Goal: Task Accomplishment & Management: Complete application form

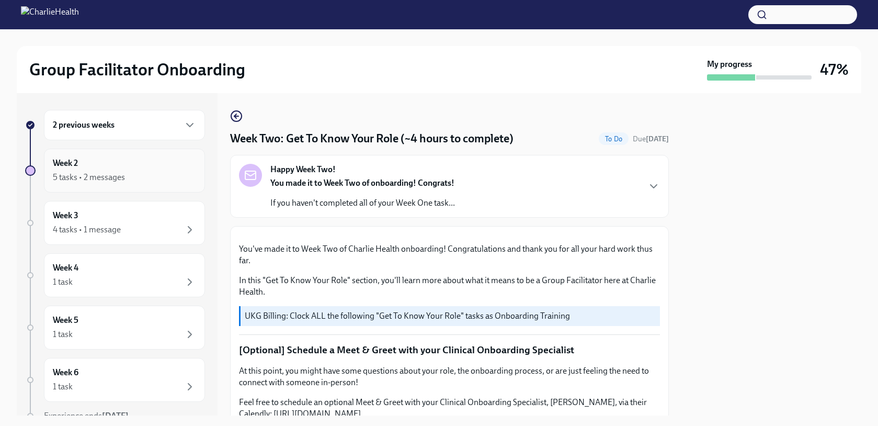
scroll to position [970, 0]
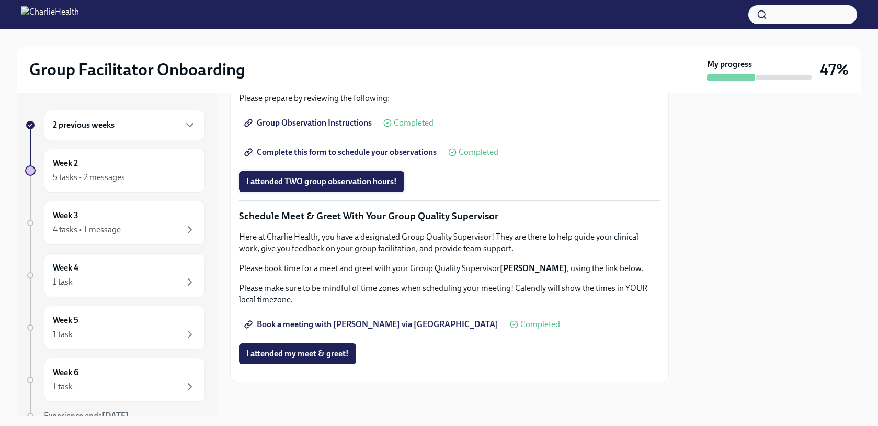
click at [318, 183] on span "I attended TWO group observation hours!" at bounding box center [321, 181] width 151 height 10
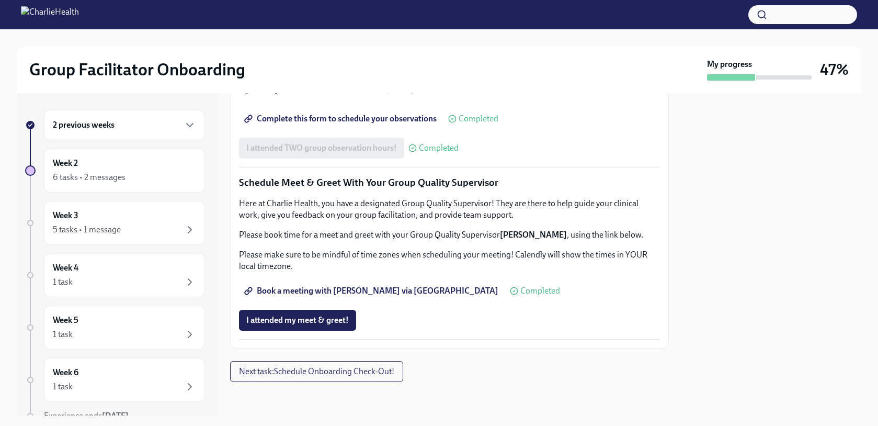
click at [319, 296] on span "Book a meeting with [PERSON_NAME] via [GEOGRAPHIC_DATA]" at bounding box center [372, 291] width 252 height 10
click at [313, 325] on span "I attended my meet & greet!" at bounding box center [297, 320] width 103 height 10
click at [310, 371] on span "Next task : Schedule Onboarding Check-Out!" at bounding box center [316, 371] width 155 height 10
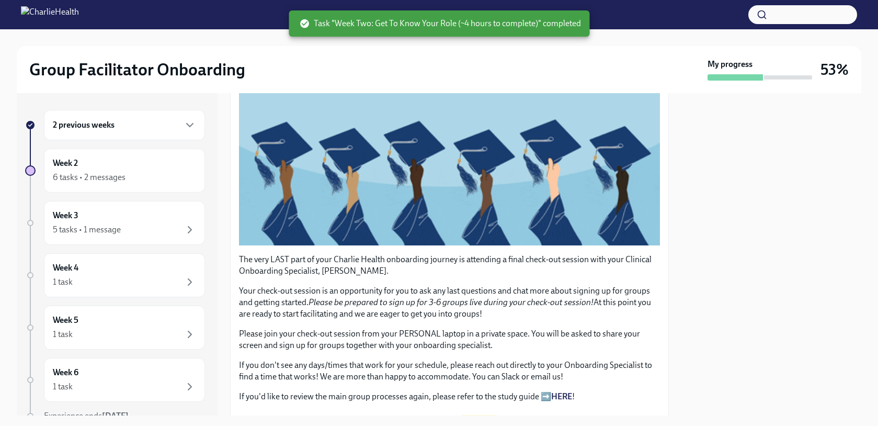
scroll to position [223, 0]
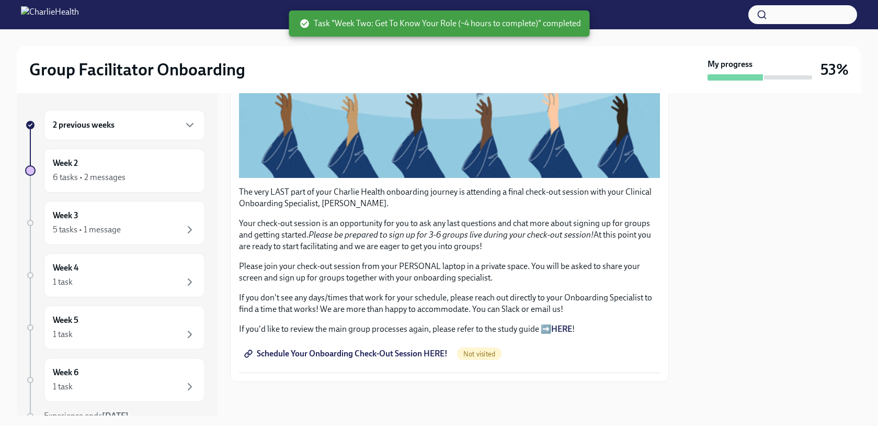
click at [429, 347] on link "Schedule Your Onboarding Check-Out Session HERE!" at bounding box center [347, 353] width 216 height 21
click at [145, 177] on span "Complete" at bounding box center [159, 178] width 42 height 8
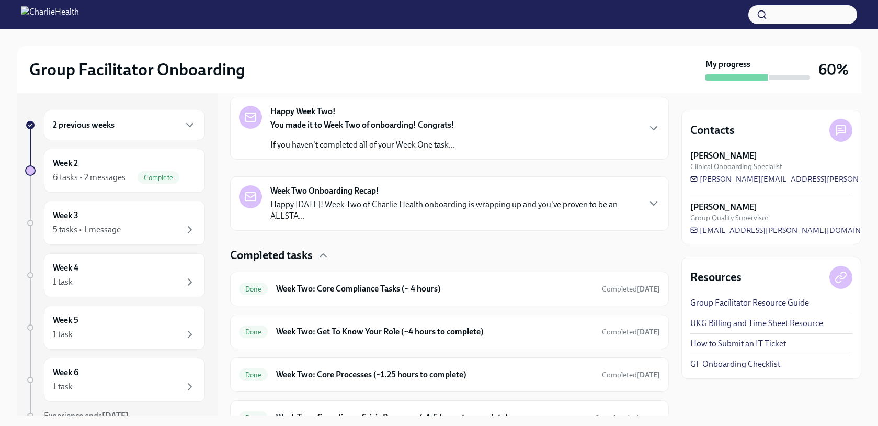
scroll to position [318, 0]
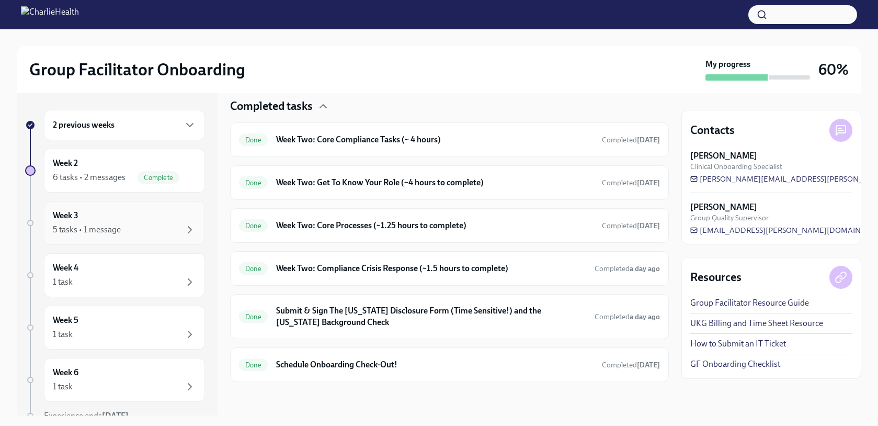
click at [166, 229] on div "5 tasks • 1 message" at bounding box center [124, 229] width 143 height 13
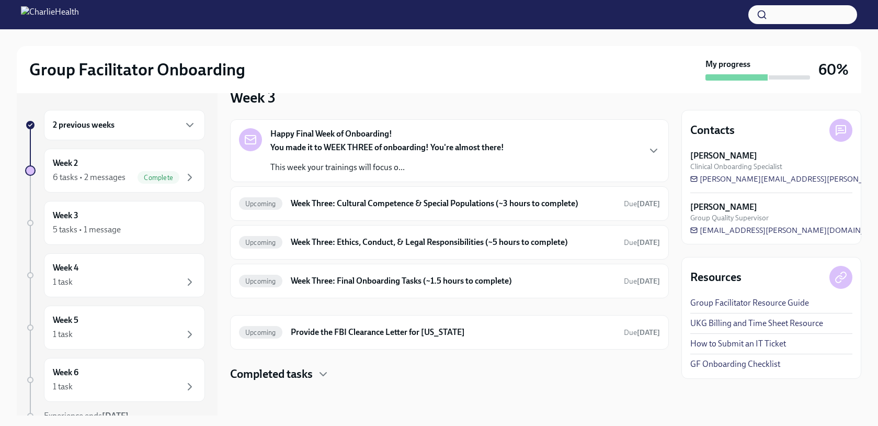
click at [457, 174] on div "Happy Final Week of Onboarding! You made it to WEEK THREE of onboarding! You're…" at bounding box center [449, 150] width 439 height 63
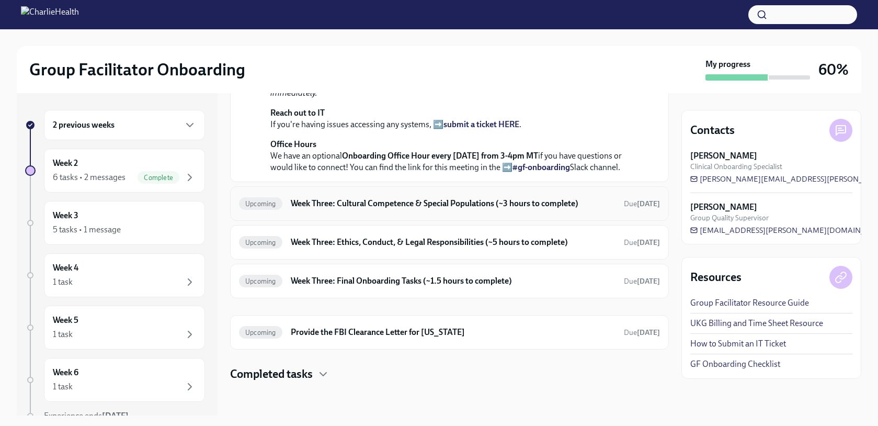
scroll to position [338, 0]
click at [426, 221] on div "Upcoming Week Three: Cultural Competence & Special Populations (~3 hours to com…" at bounding box center [449, 203] width 439 height 35
click at [425, 209] on h6 "Week Three: Cultural Competence & Special Populations (~3 hours to complete)" at bounding box center [453, 204] width 325 height 12
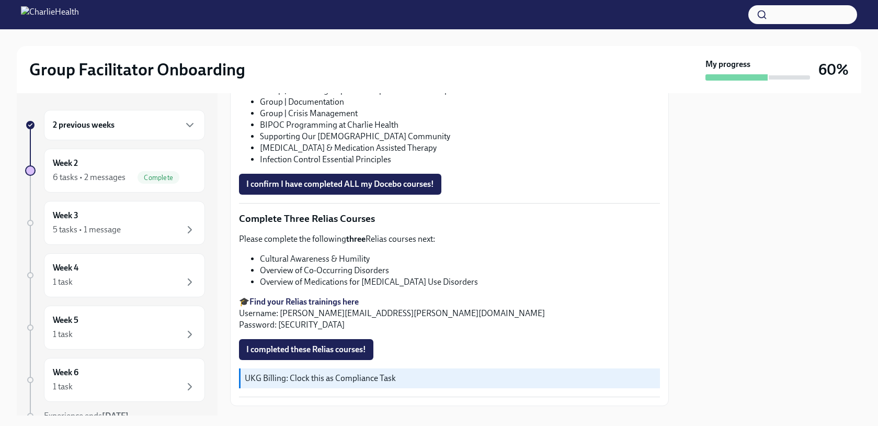
scroll to position [780, 0]
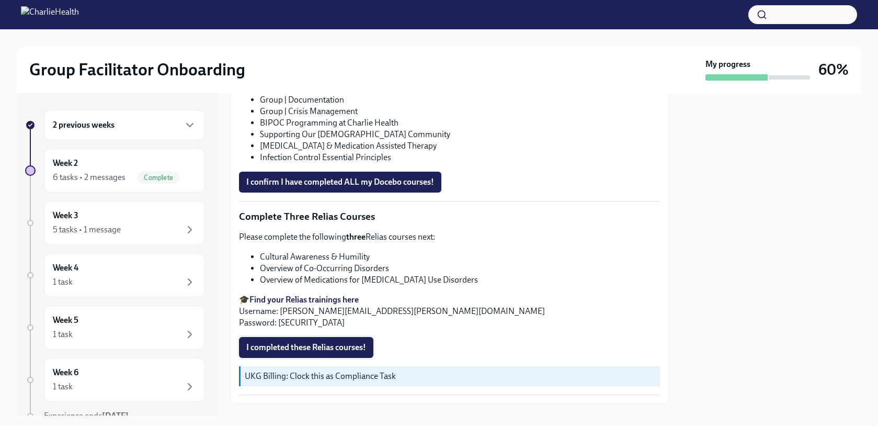
click at [359, 347] on span "I completed these Relias courses!" at bounding box center [306, 347] width 120 height 10
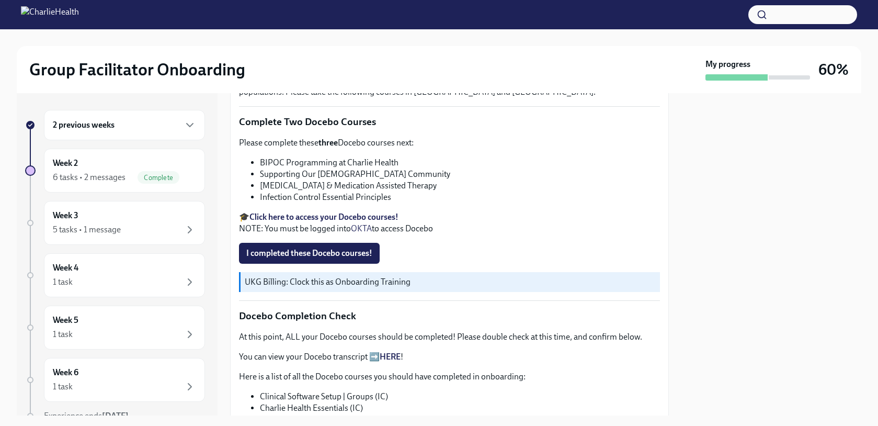
scroll to position [356, 0]
click at [343, 257] on span "I completed these Docebo courses!" at bounding box center [309, 253] width 126 height 10
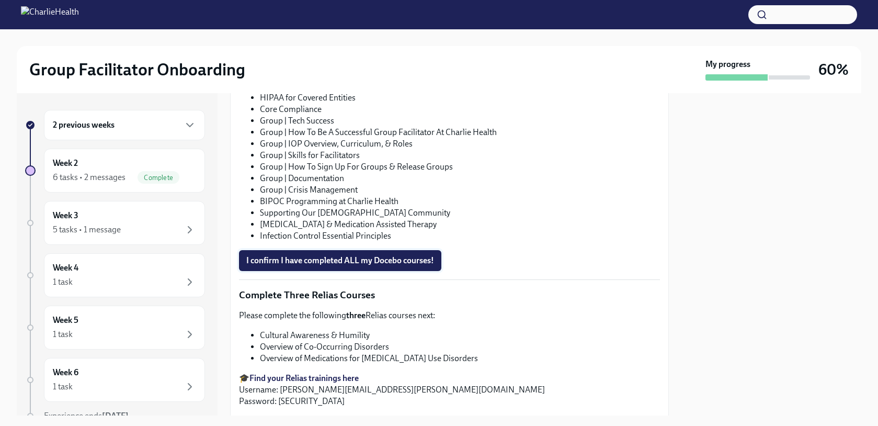
click at [343, 257] on span "I confirm I have completed ALL my Docebo courses!" at bounding box center [340, 260] width 188 height 10
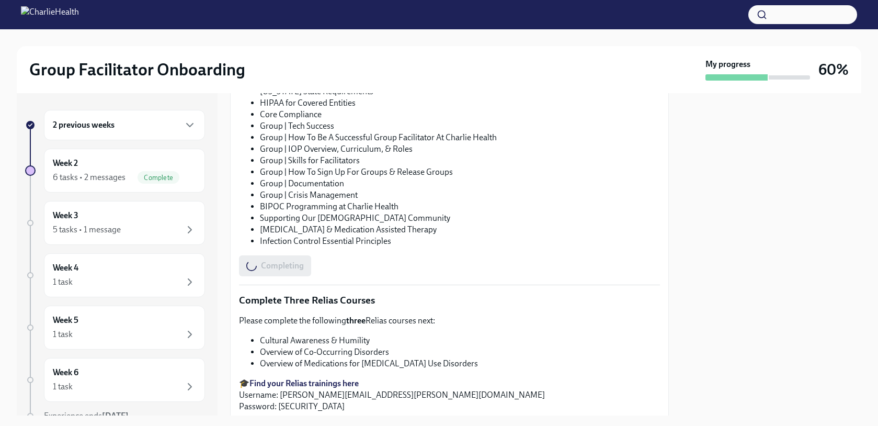
scroll to position [802, 0]
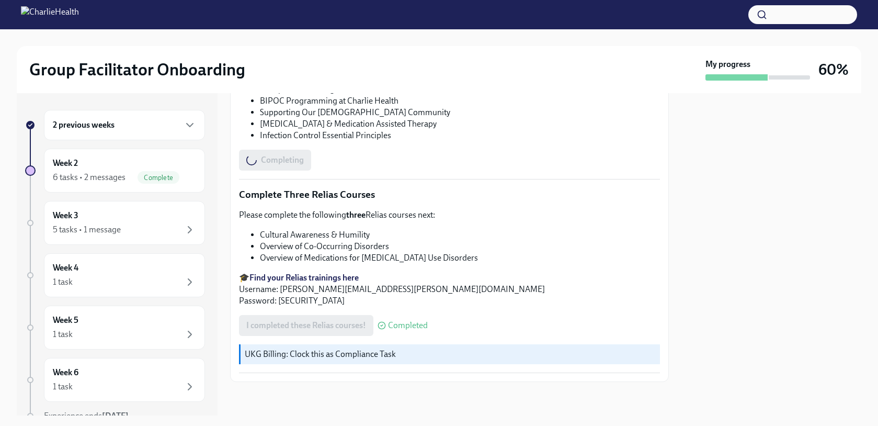
click at [363, 393] on div at bounding box center [449, 398] width 439 height 33
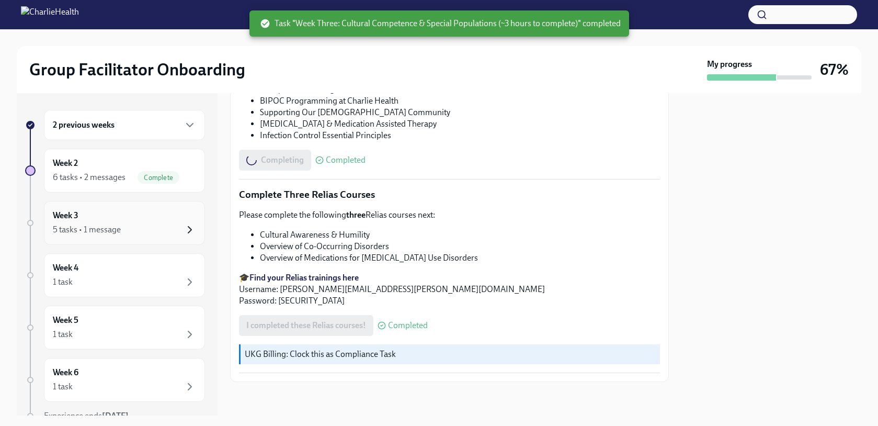
click at [185, 228] on icon "button" at bounding box center [190, 229] width 13 height 13
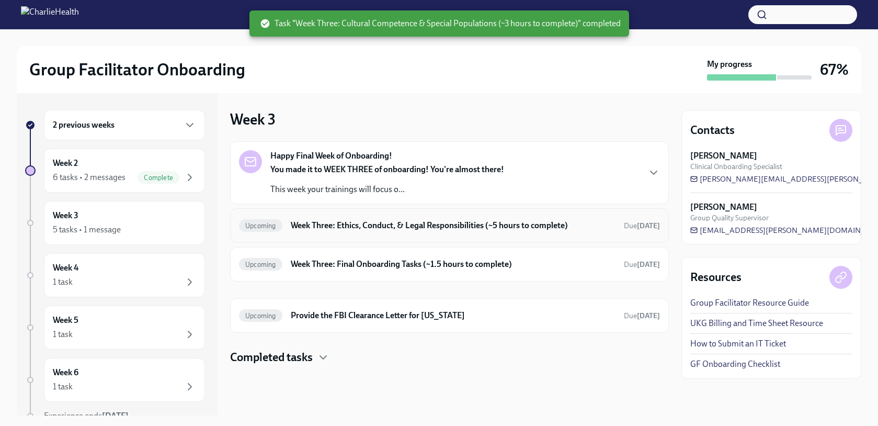
click at [446, 228] on h6 "Week Three: Ethics, Conduct, & Legal Responsibilities (~5 hours to complete)" at bounding box center [453, 226] width 325 height 12
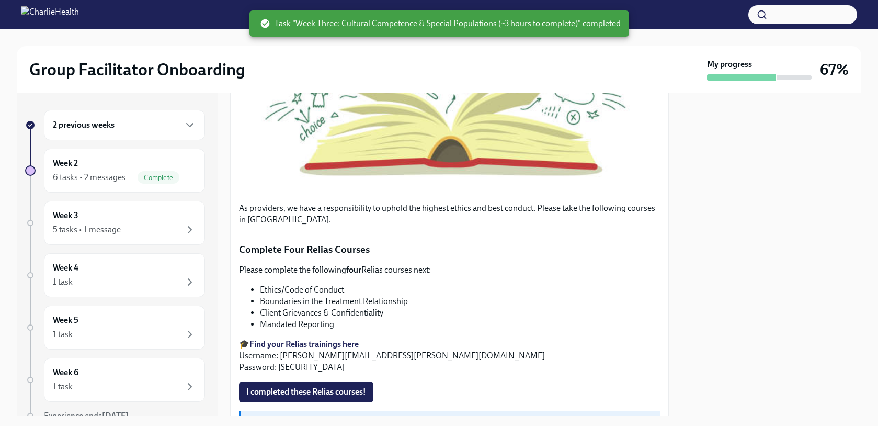
scroll to position [527, 0]
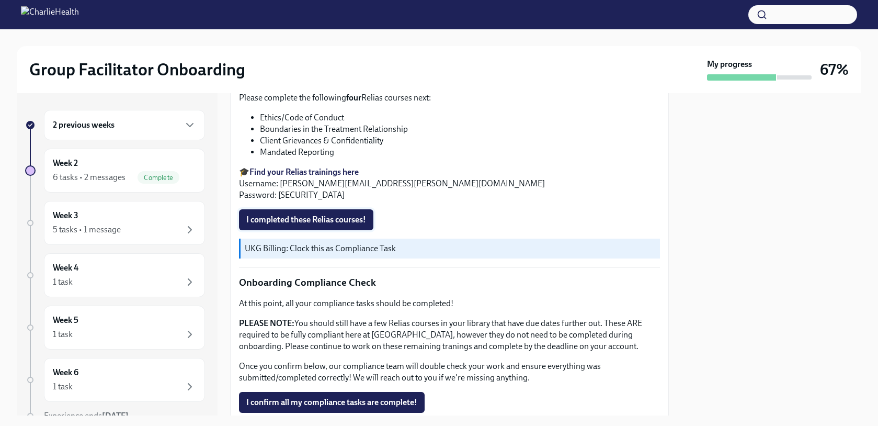
click at [341, 217] on span "I completed these Relias courses!" at bounding box center [306, 219] width 120 height 10
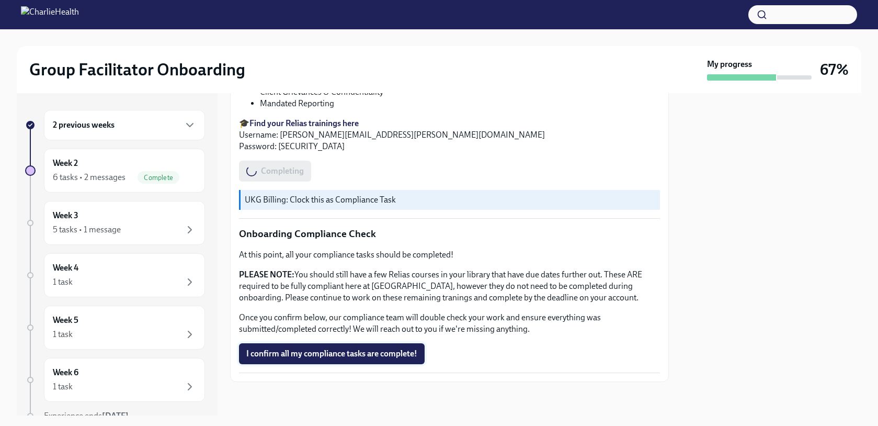
click at [364, 353] on span "I confirm all my compliance tasks are complete!" at bounding box center [331, 353] width 171 height 10
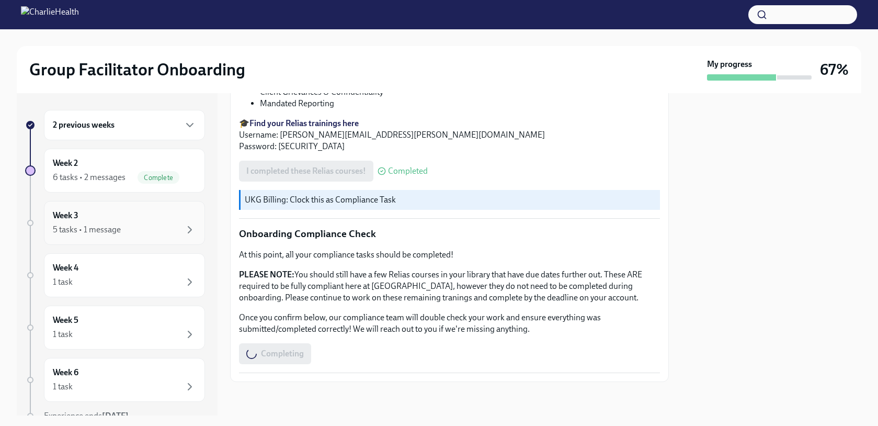
click at [157, 243] on div "Week 3 5 tasks • 1 message" at bounding box center [124, 223] width 161 height 44
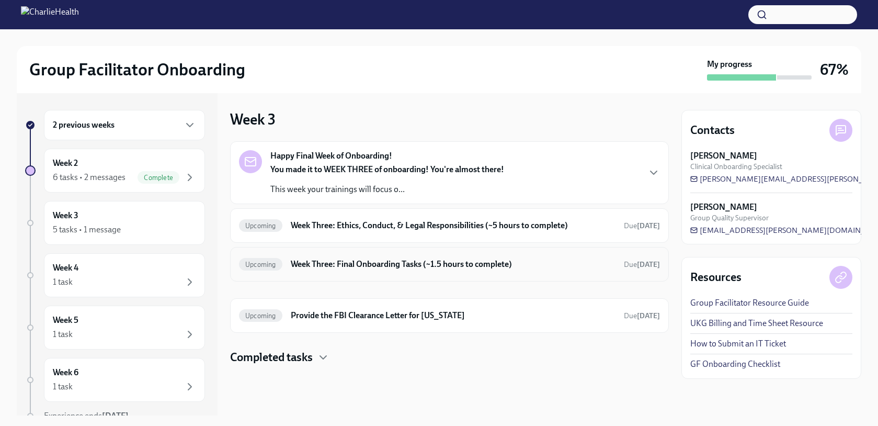
click at [361, 264] on h6 "Week Three: Final Onboarding Tasks (~1.5 hours to complete)" at bounding box center [453, 264] width 325 height 12
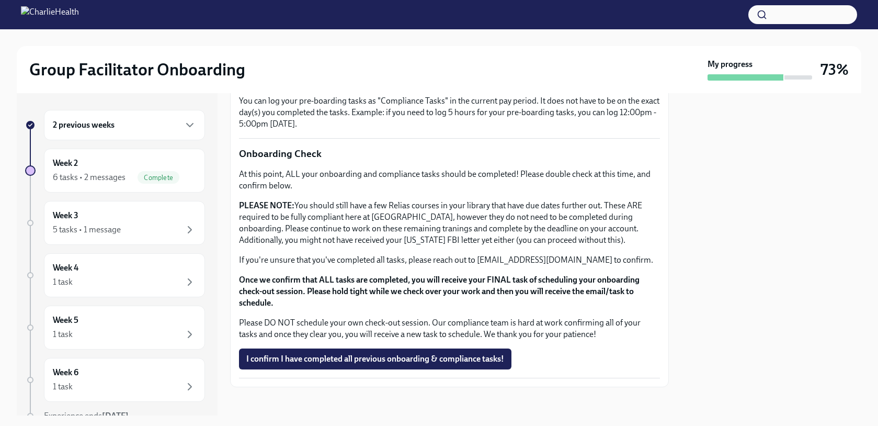
scroll to position [823, 0]
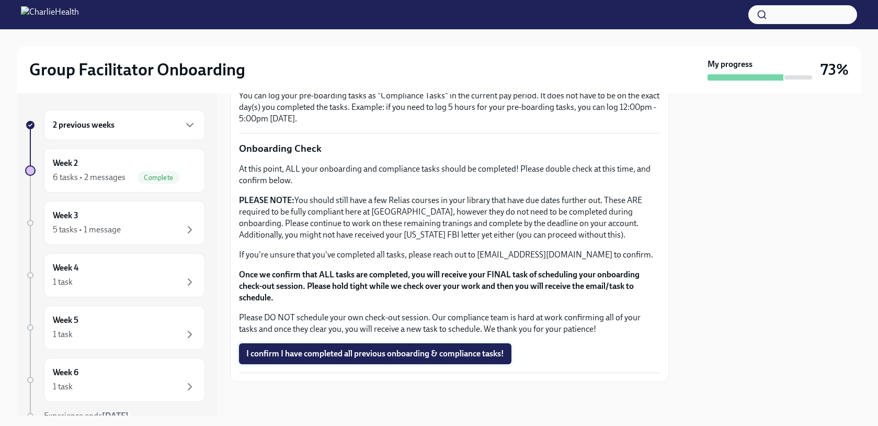
click at [376, 358] on span "I confirm I have completed all previous onboarding & compliance tasks!" at bounding box center [375, 353] width 258 height 10
click at [357, 359] on button "I confirm I have completed all previous onboarding & compliance tasks!" at bounding box center [375, 353] width 273 height 21
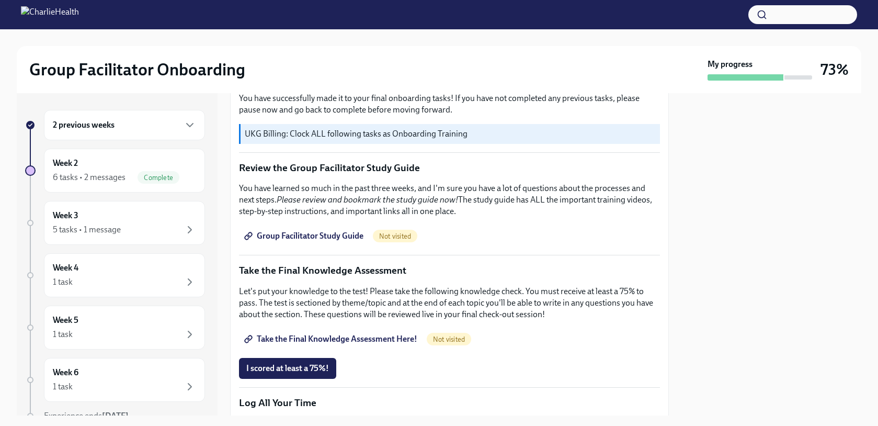
scroll to position [433, 0]
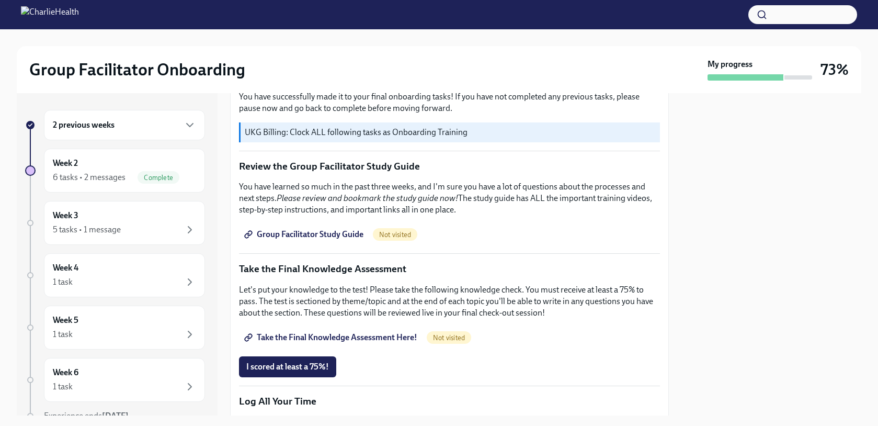
click at [395, 340] on span "Take the Final Knowledge Assessment Here!" at bounding box center [331, 337] width 171 height 10
click at [323, 369] on span "I scored at least a 75%!" at bounding box center [287, 367] width 83 height 10
click at [324, 241] on link "Group Facilitator Study Guide" at bounding box center [305, 234] width 132 height 21
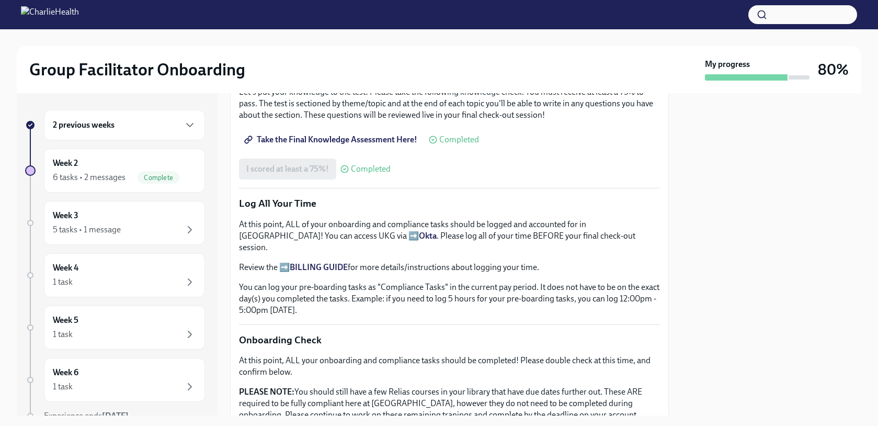
scroll to position [795, 0]
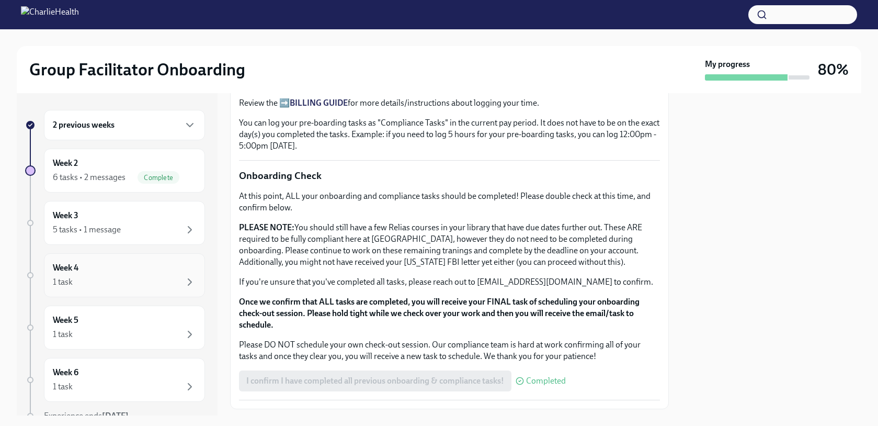
click at [152, 266] on div "Week 4 1 task" at bounding box center [124, 275] width 143 height 26
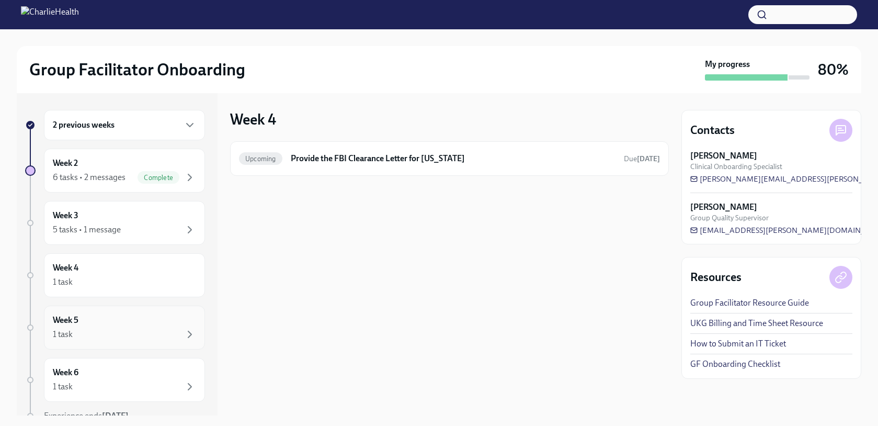
click at [172, 323] on div "Week 5 1 task" at bounding box center [124, 327] width 143 height 26
click at [168, 374] on div "Week 6 1 task" at bounding box center [124, 380] width 143 height 26
click at [163, 172] on div "Complete" at bounding box center [159, 177] width 42 height 13
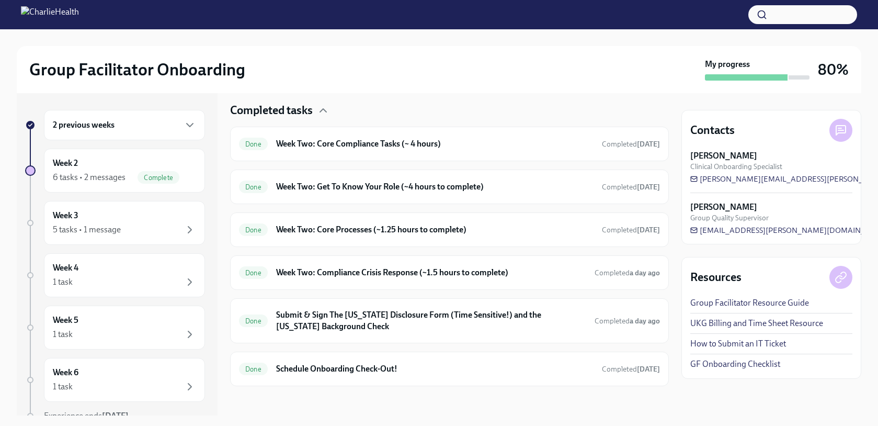
scroll to position [318, 0]
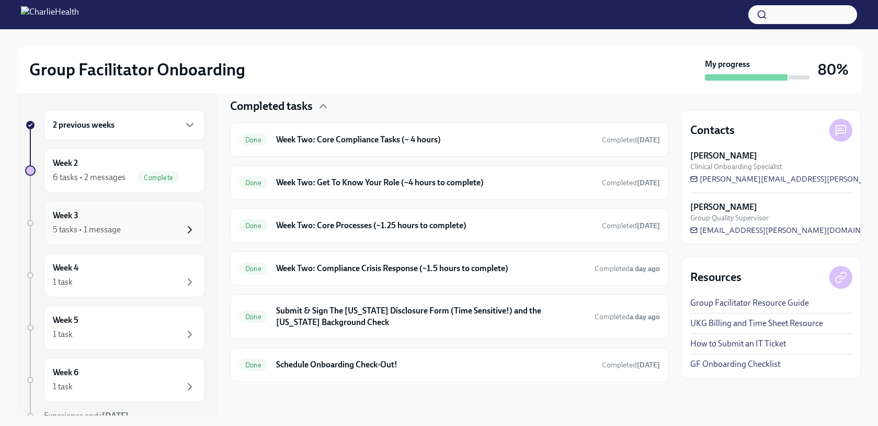
click at [185, 230] on icon "button" at bounding box center [190, 229] width 13 height 13
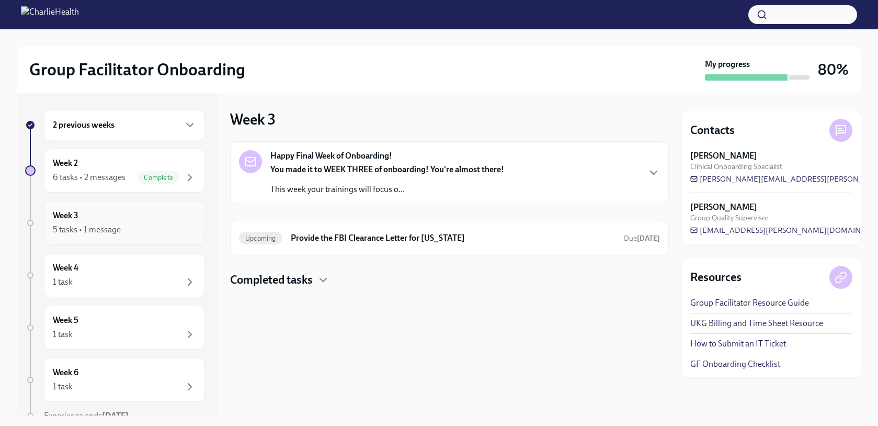
click at [182, 224] on div "5 tasks • 1 message" at bounding box center [124, 229] width 143 height 13
click at [304, 283] on h4 "Completed tasks" at bounding box center [271, 280] width 83 height 16
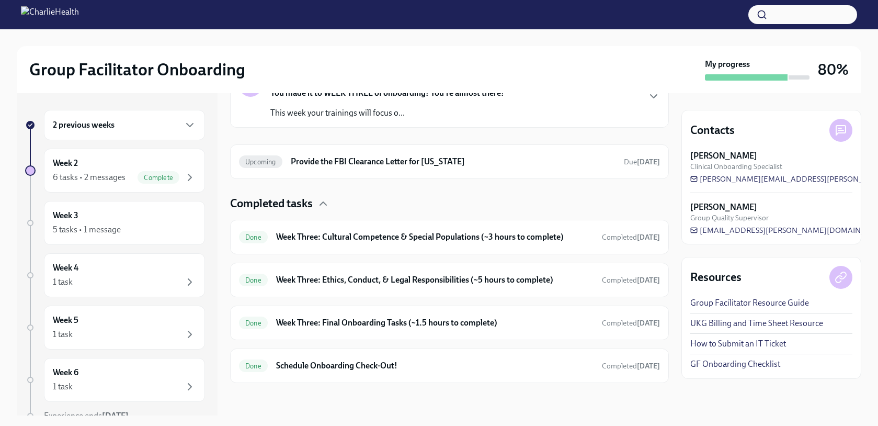
scroll to position [77, 0]
click at [334, 240] on h6 "Week Three: Cultural Competence & Special Populations (~3 hours to complete)" at bounding box center [435, 236] width 318 height 12
